Goal: Task Accomplishment & Management: Use online tool/utility

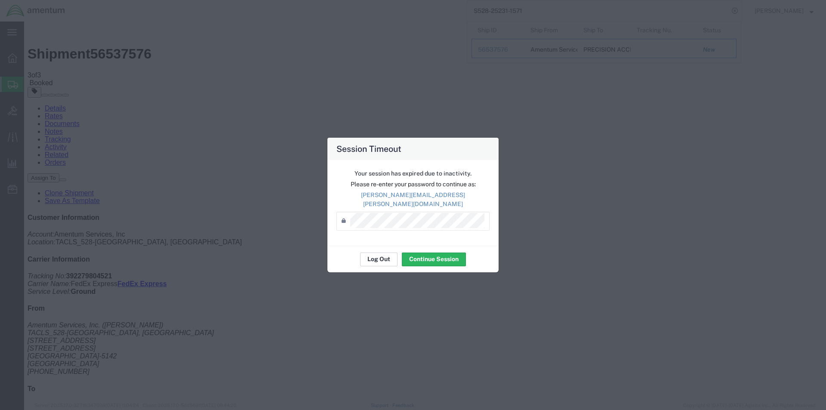
click at [369, 252] on button "Log Out" at bounding box center [378, 259] width 37 height 14
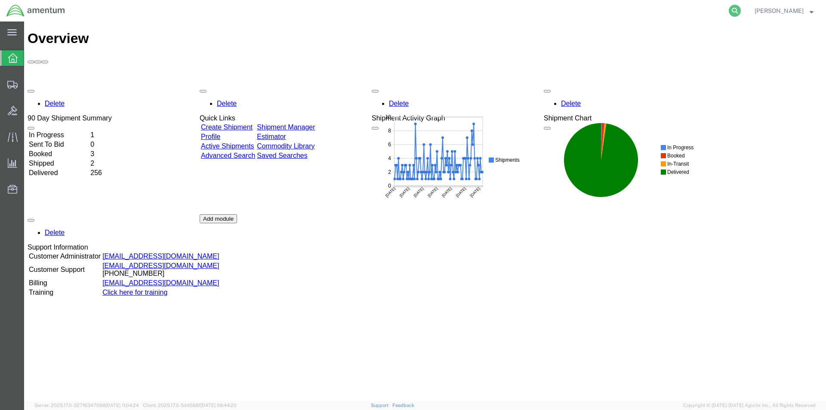
click at [735, 11] on icon at bounding box center [735, 11] width 12 height 12
paste input "S528-25225-1567"
click at [740, 10] on icon at bounding box center [735, 11] width 12 height 12
type input "S528-25225-1567"
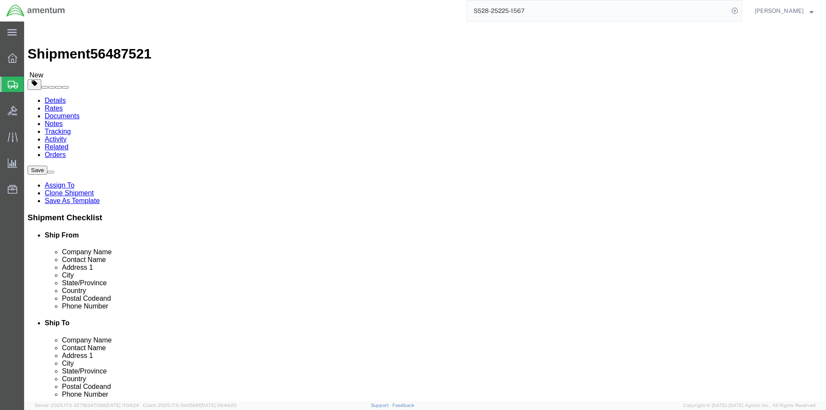
select select "42692"
select select "42676"
click input "817-944-1156"
click input "817944-1156"
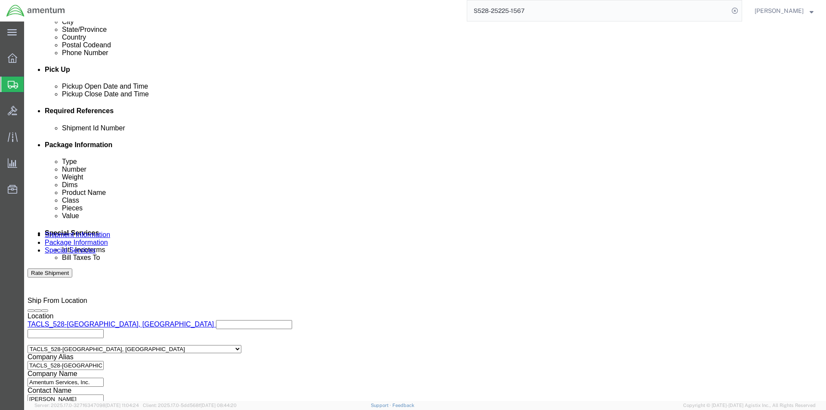
scroll to position [392, 0]
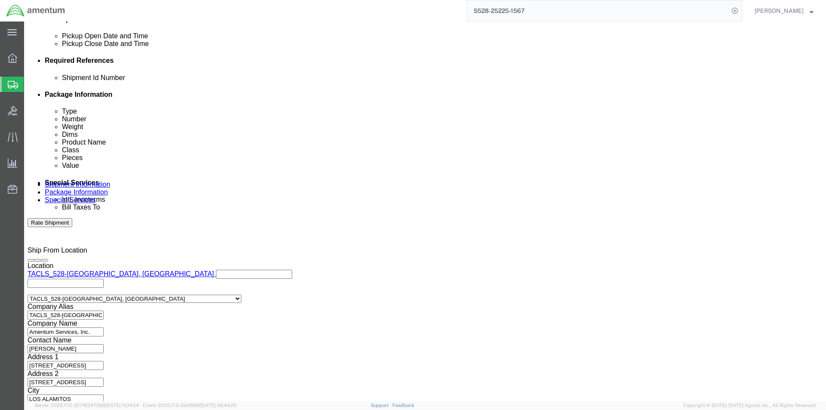
type input "8179441156"
click button "Continue"
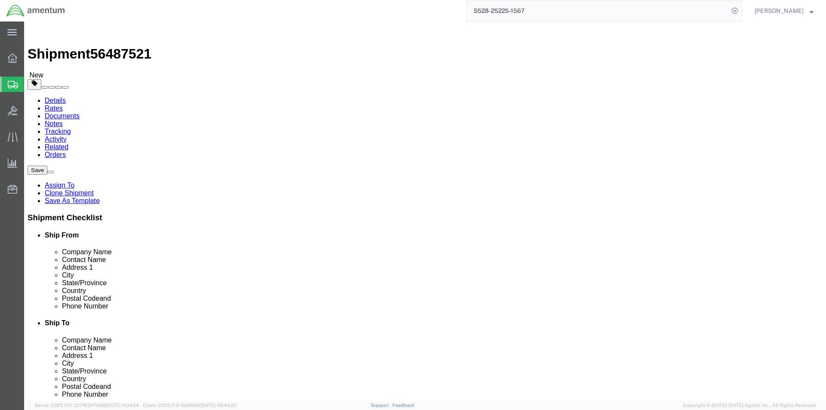
click button "Continue"
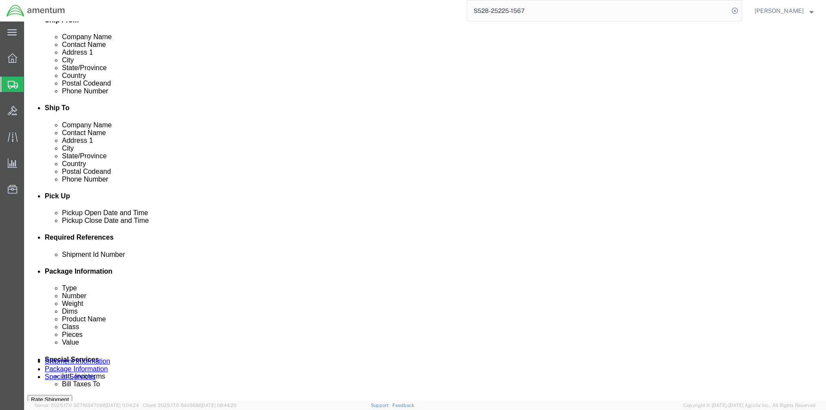
scroll to position [430, 0]
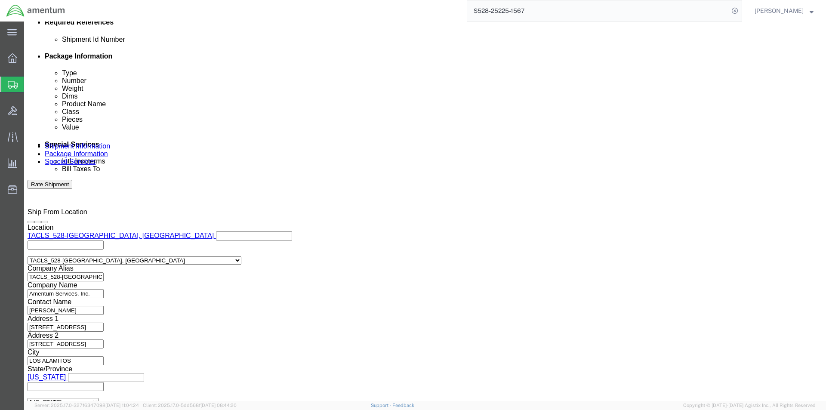
click button "Rate Shipment"
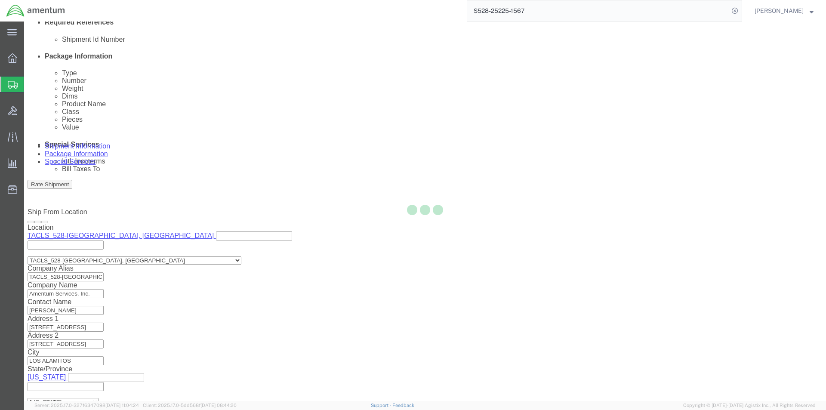
scroll to position [0, 0]
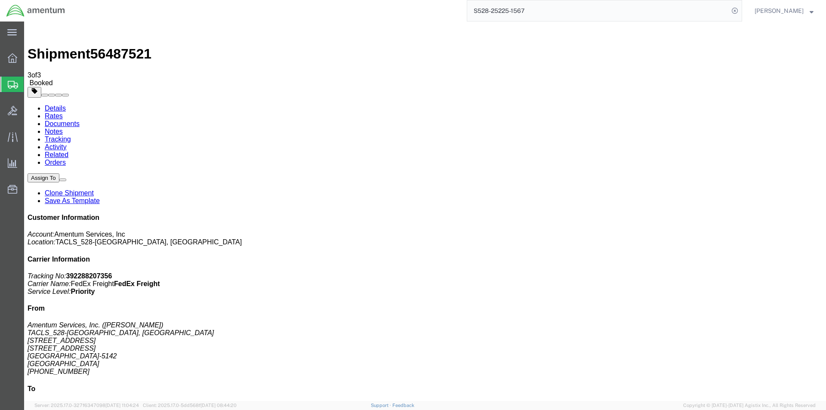
click at [50, 105] on link "Details" at bounding box center [55, 108] width 21 height 7
click link "Schedule pickup request"
